Goal: Task Accomplishment & Management: Manage account settings

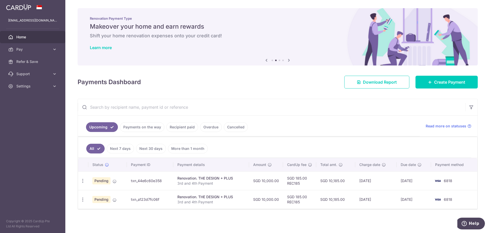
scroll to position [1, 0]
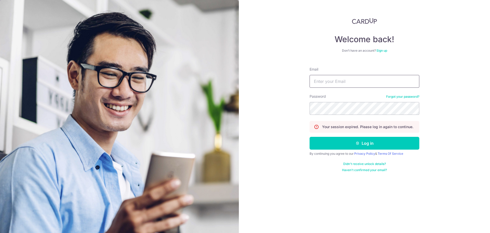
click at [352, 82] on input "Email" at bounding box center [365, 81] width 110 height 13
type input "[EMAIL_ADDRESS][DOMAIN_NAME]"
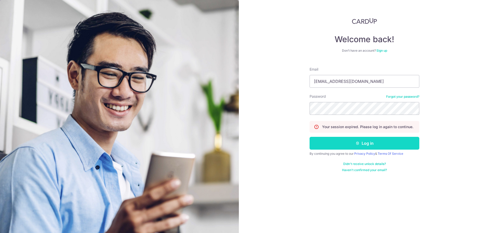
click at [352, 145] on button "Log in" at bounding box center [365, 143] width 110 height 13
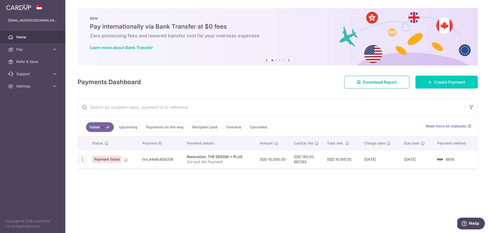
click at [86, 159] on div "Update payment Upload doc" at bounding box center [82, 158] width 9 height 9
click at [81, 160] on icon "button" at bounding box center [82, 158] width 5 height 5
click at [111, 172] on span "Update payment" at bounding box center [109, 173] width 35 height 6
radio input "true"
type input "10,000.00"
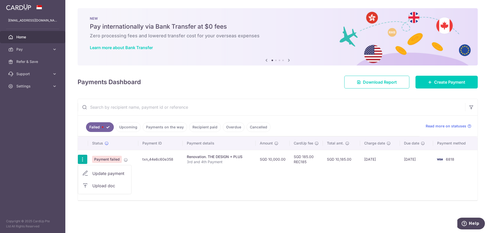
type input "3rd and 4th Payment"
type input "Upon delivery of bld materials 30%"
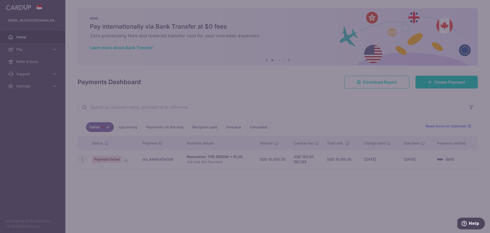
type input "REC185"
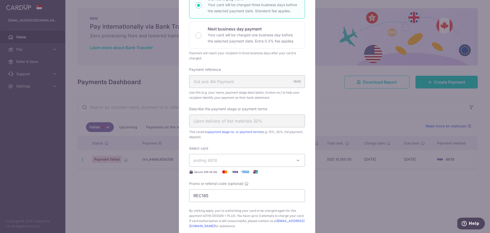
scroll to position [220, 0]
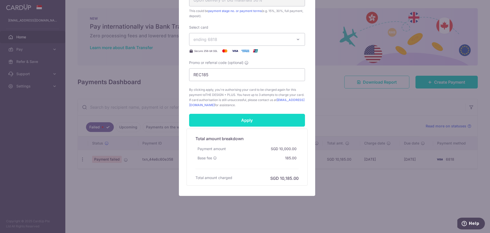
click at [247, 121] on input "Apply" at bounding box center [247, 120] width 116 height 13
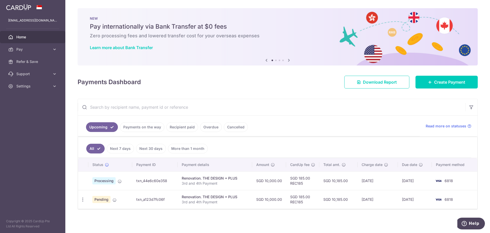
click at [118, 148] on link "Next 7 days" at bounding box center [120, 148] width 27 height 10
click at [92, 148] on link "All" at bounding box center [91, 148] width 11 height 10
click at [151, 128] on link "Payments on the way" at bounding box center [142, 127] width 44 height 10
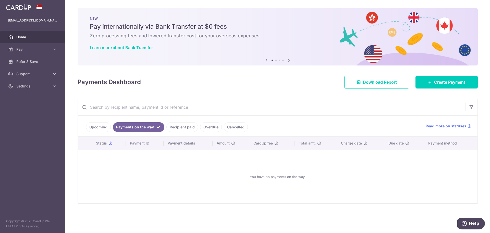
click at [186, 128] on link "Recipient paid" at bounding box center [182, 127] width 32 height 10
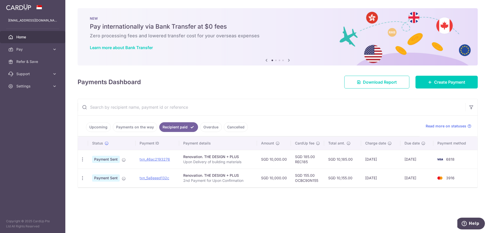
click at [209, 128] on link "Overdue" at bounding box center [211, 127] width 22 height 10
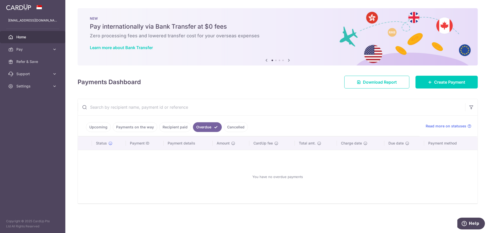
click at [235, 124] on link "Cancelled" at bounding box center [236, 127] width 24 height 10
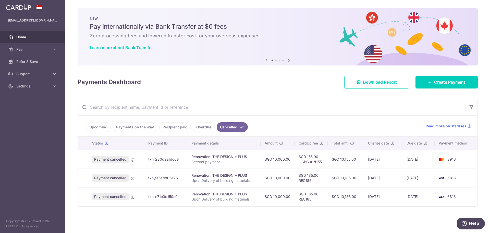
click at [204, 128] on link "Overdue" at bounding box center [204, 127] width 22 height 10
